Goal: Book appointment/travel/reservation

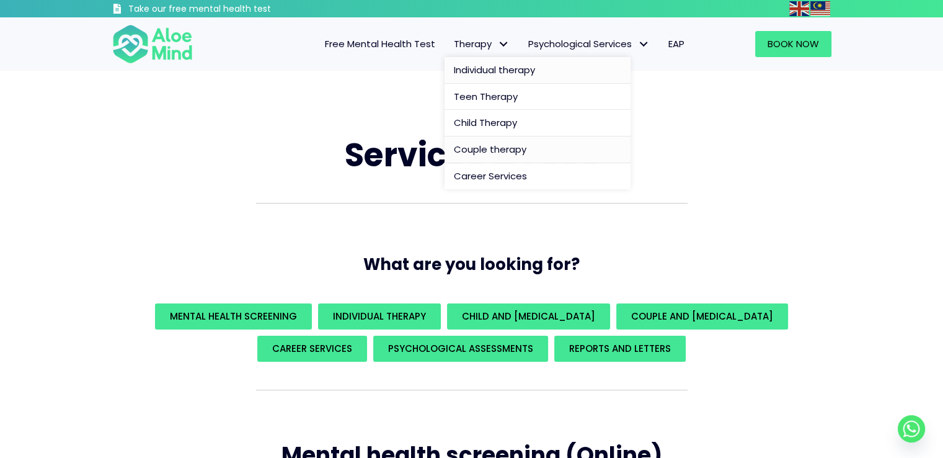
click at [493, 66] on span "Individual therapy" at bounding box center [494, 69] width 81 height 13
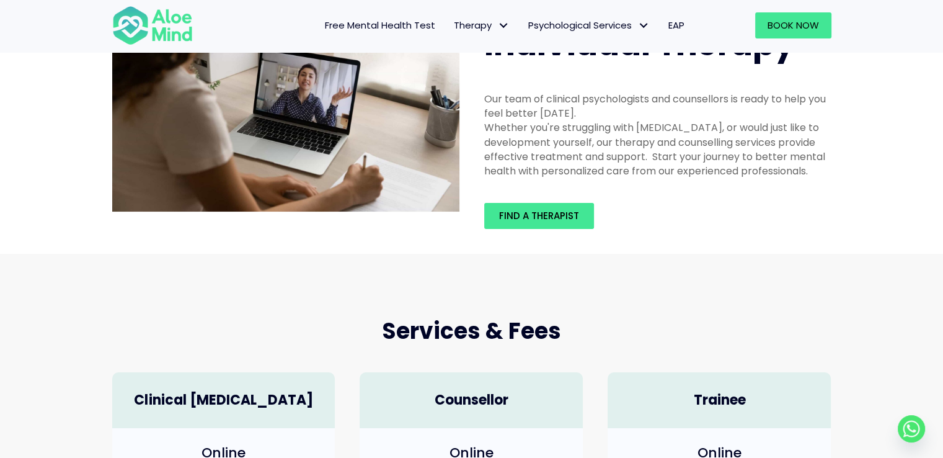
scroll to position [62, 0]
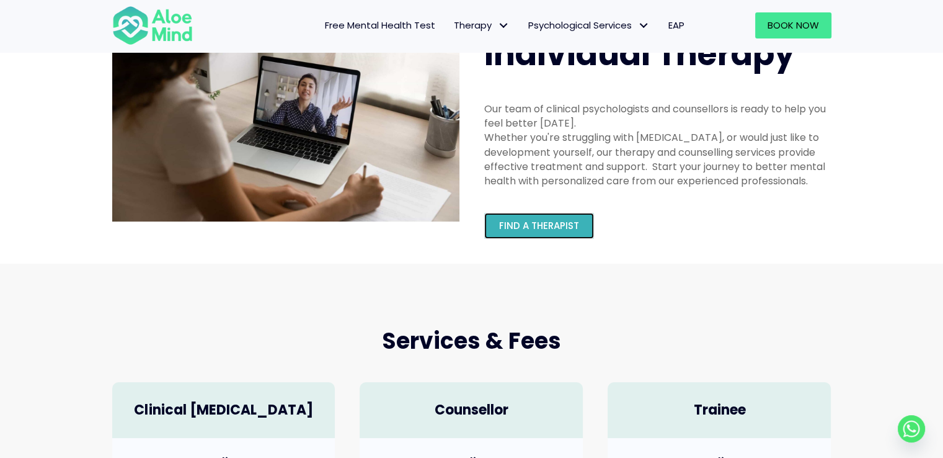
click at [536, 225] on span "Find a therapist" at bounding box center [539, 225] width 80 height 13
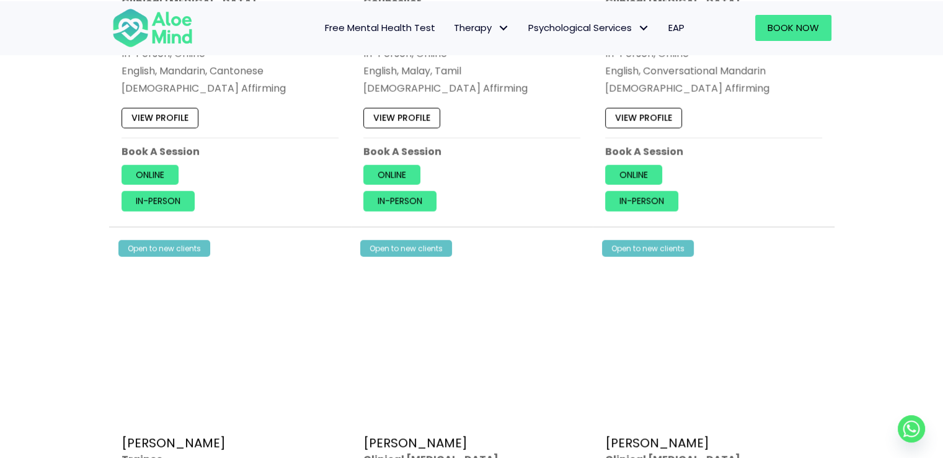
scroll to position [3473, 0]
